Goal: Information Seeking & Learning: Learn about a topic

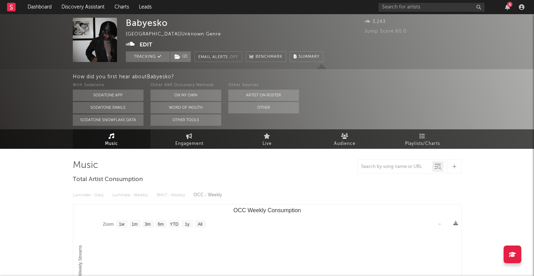
select select "1w"
click at [419, 4] on input "text" at bounding box center [432, 7] width 106 height 9
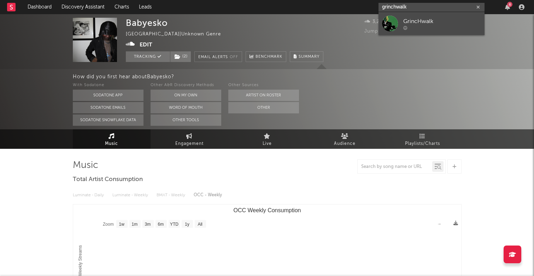
type input "grinchwalk"
click at [431, 18] on div "GrincHwalk" at bounding box center [443, 21] width 78 height 8
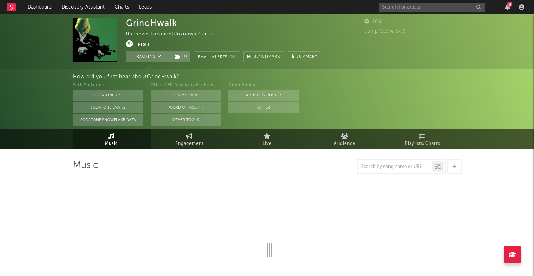
select select "1w"
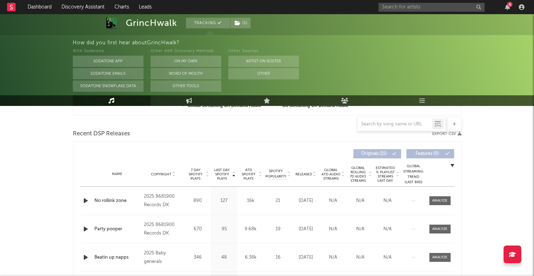
scroll to position [238, 0]
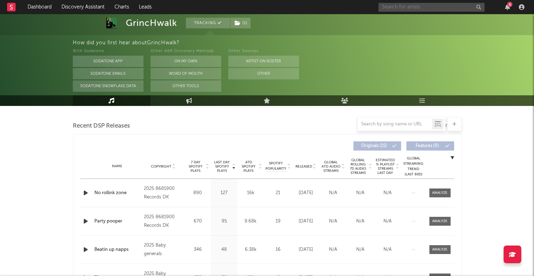
click at [400, 10] on input "text" at bounding box center [432, 7] width 106 height 9
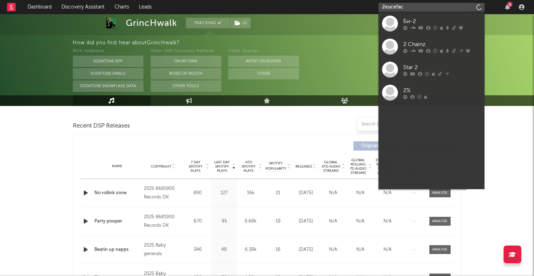
type input "2euceface"
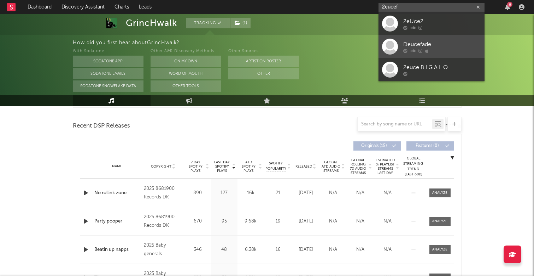
type input "2eucefa"
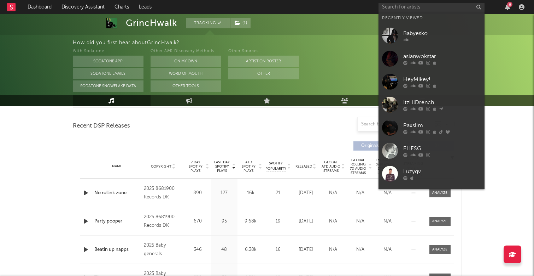
click at [320, 29] on div at bounding box center [267, 38] width 534 height 134
